Goal: Task Accomplishment & Management: Manage account settings

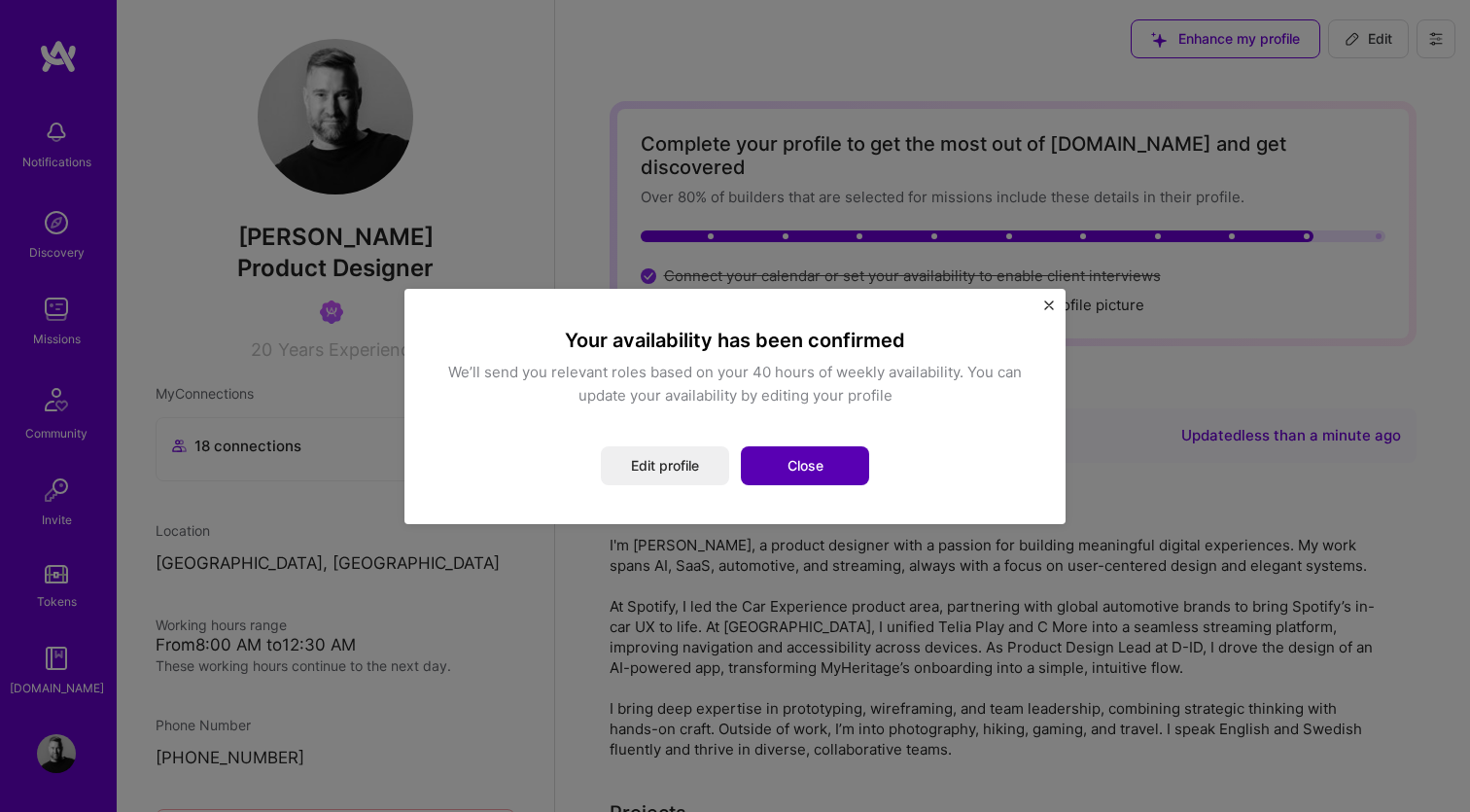
click at [792, 469] on button "Close" at bounding box center [804, 465] width 129 height 39
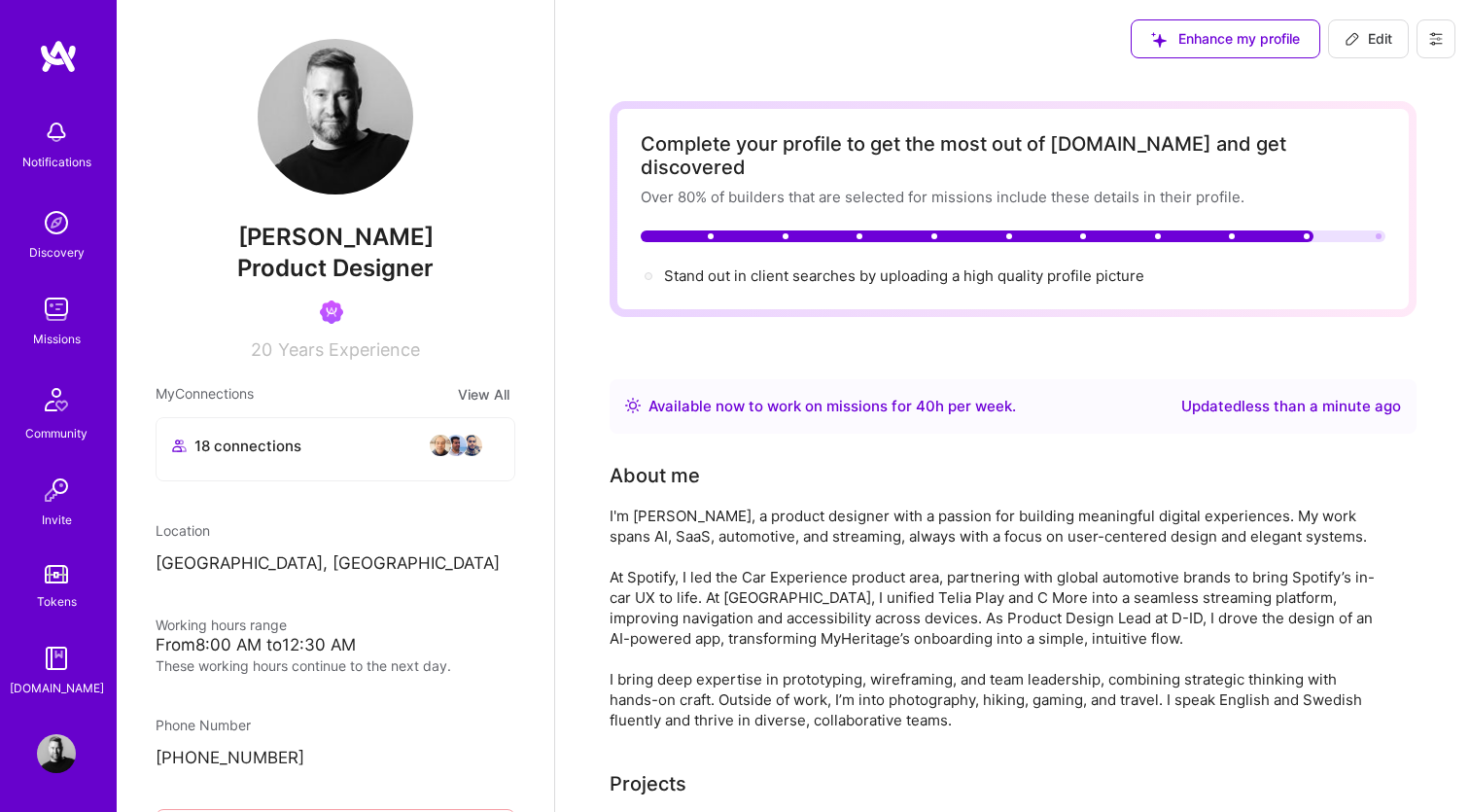
click at [1352, 49] on button "Edit" at bounding box center [1368, 39] width 81 height 39
select select "SE"
select select "Right Now"
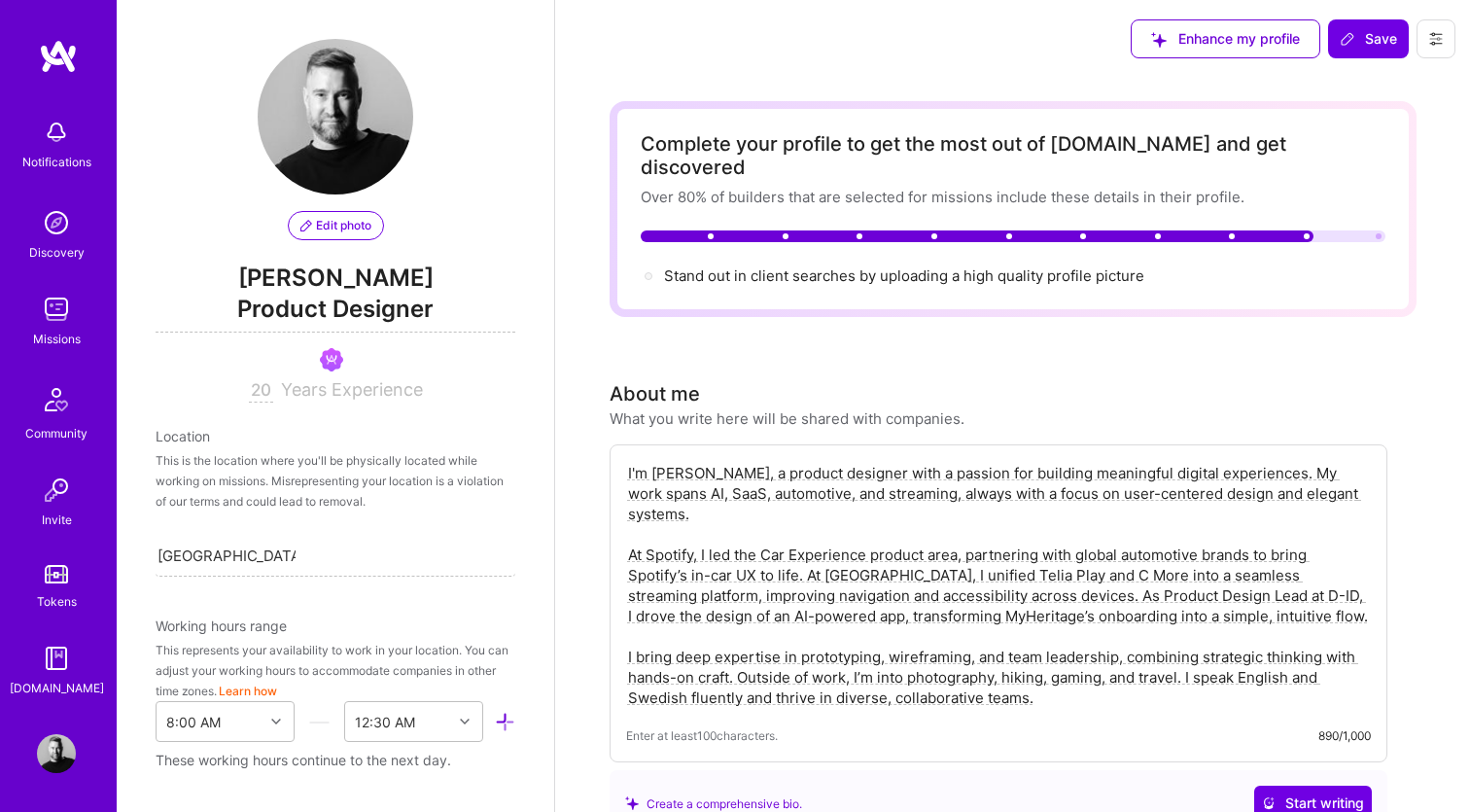
click at [341, 236] on button "Edit photo" at bounding box center [336, 225] width 97 height 29
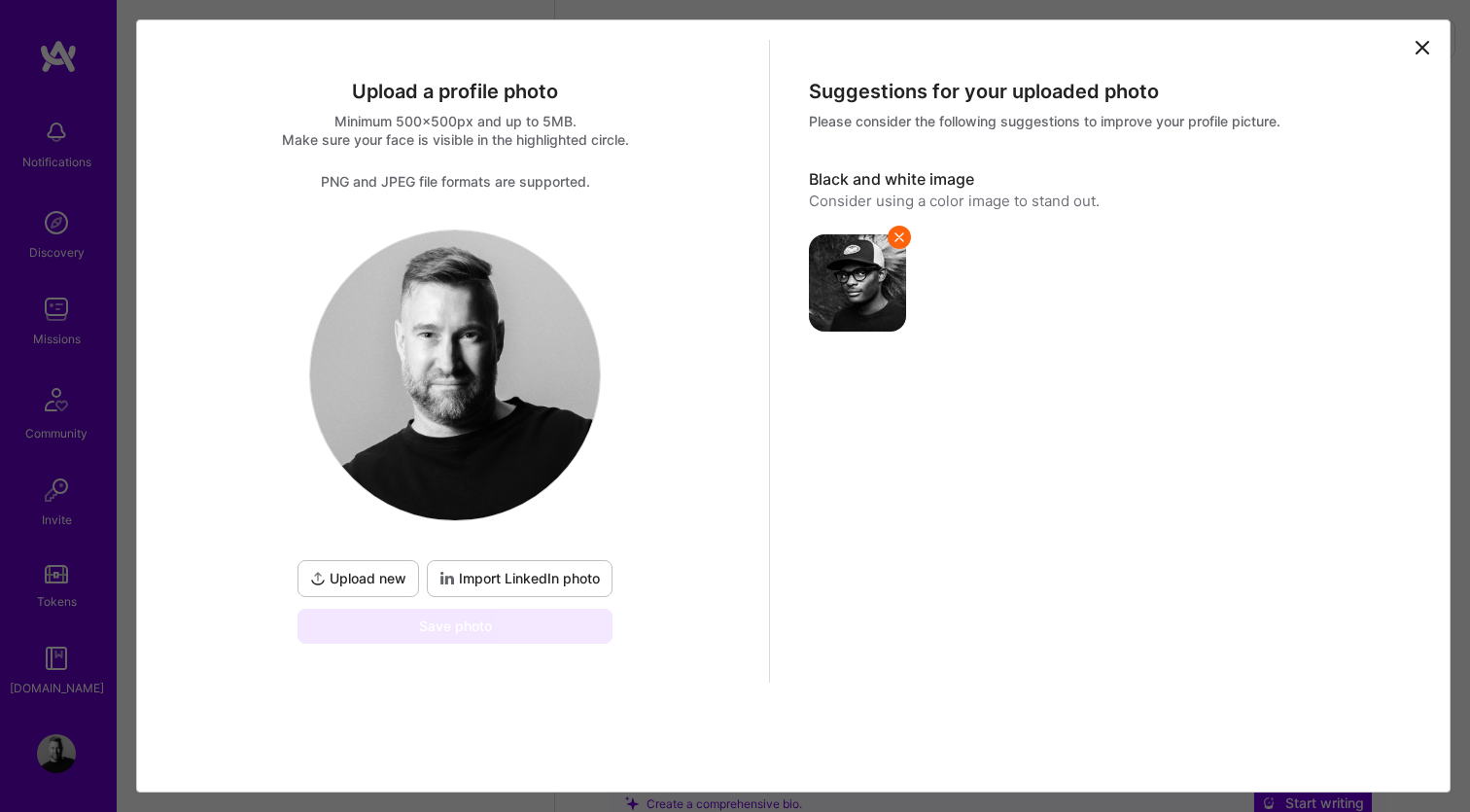
click at [389, 569] on span "Upload new" at bounding box center [358, 579] width 97 height 20
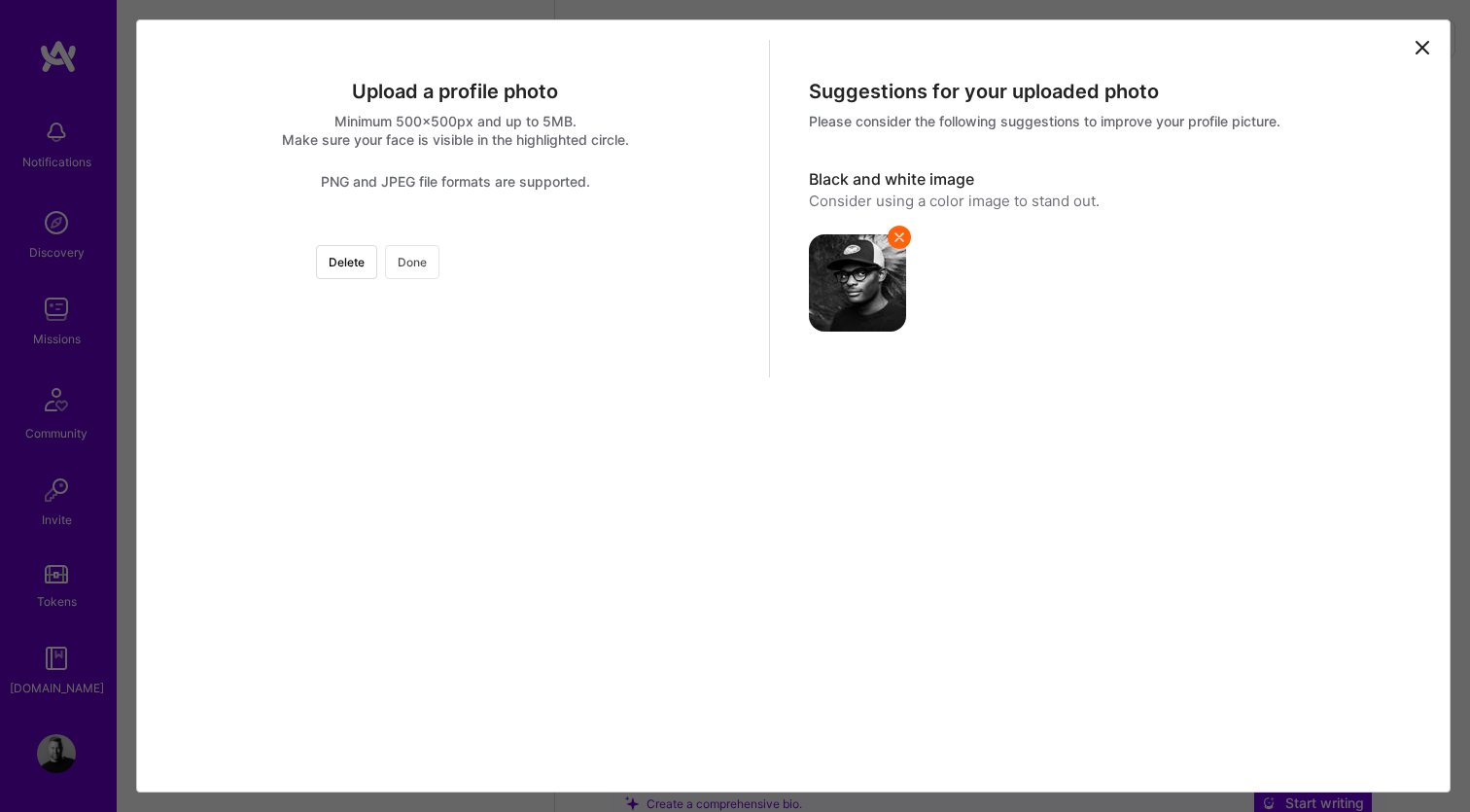
click at [440, 262] on button "Done" at bounding box center [412, 262] width 55 height 34
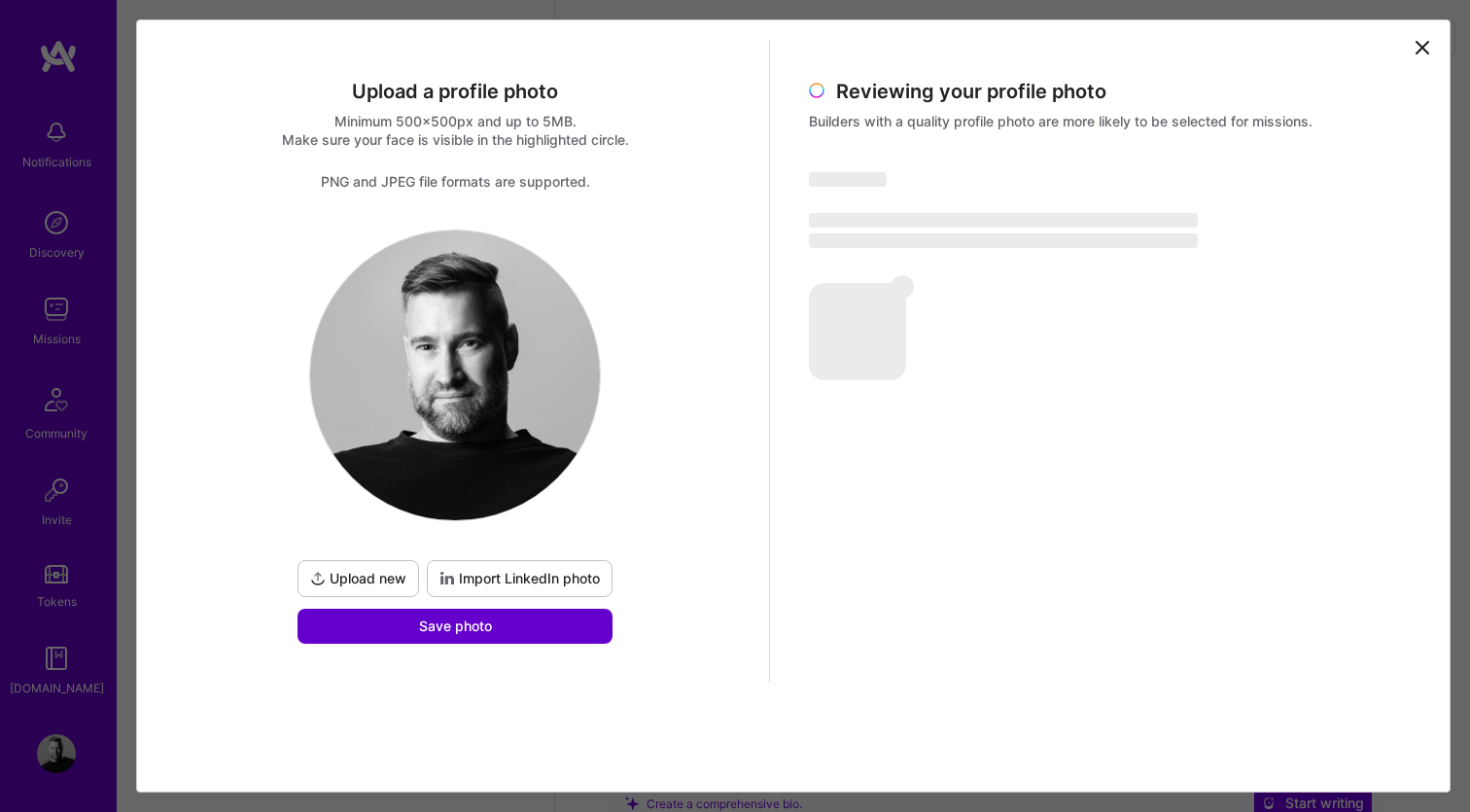
click at [511, 627] on button "Save photo" at bounding box center [455, 626] width 315 height 35
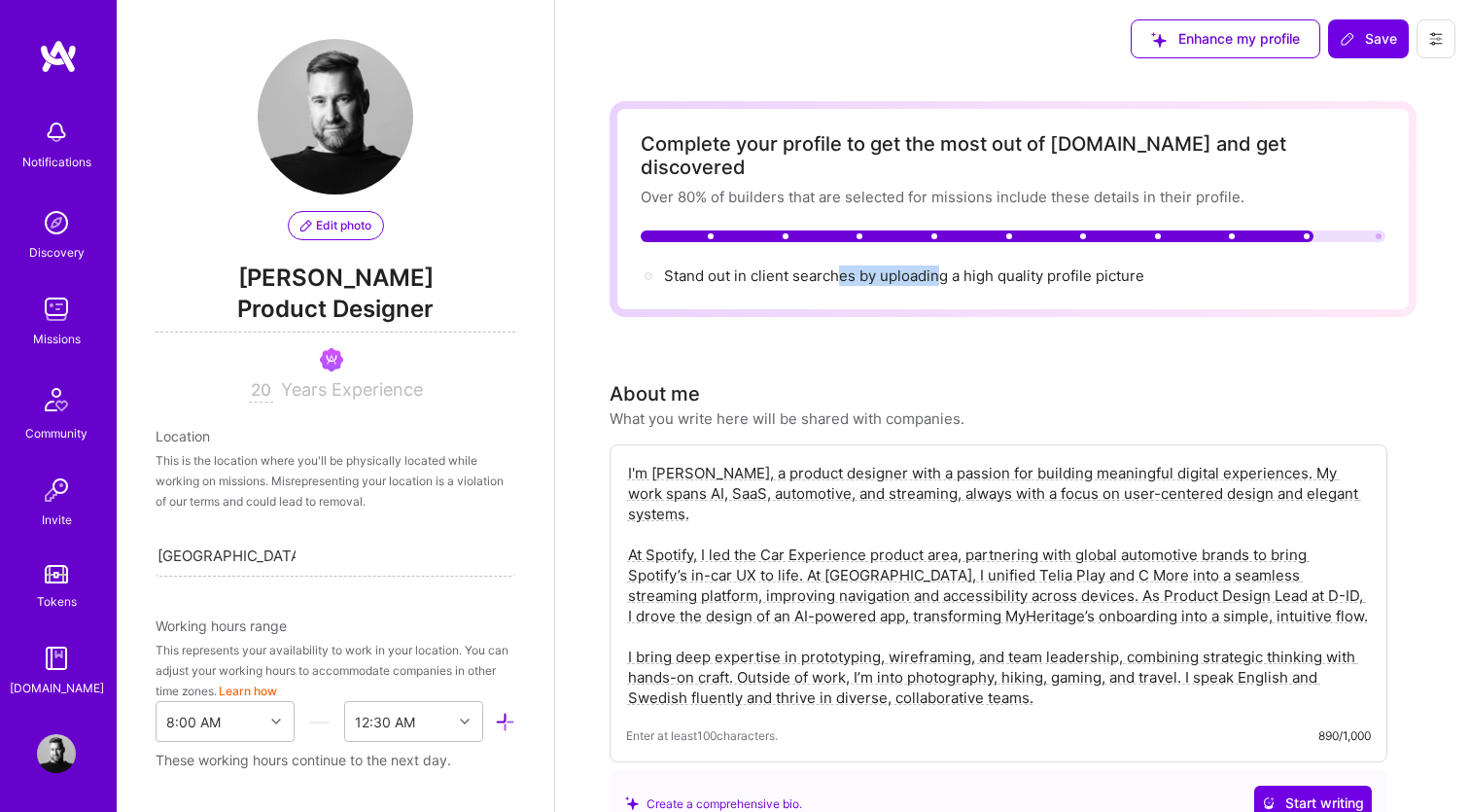
drag, startPoint x: 841, startPoint y: 258, endPoint x: 959, endPoint y: 259, distance: 118.0
click at [949, 265] on div "Stand out in client searches by uploading a high quality profile picture" at bounding box center [904, 275] width 480 height 20
click at [969, 265] on div "Stand out in client searches by uploading a high quality profile picture" at bounding box center [904, 275] width 480 height 20
click at [1369, 43] on span "Save" at bounding box center [1368, 39] width 58 height 20
